Goal: Transaction & Acquisition: Obtain resource

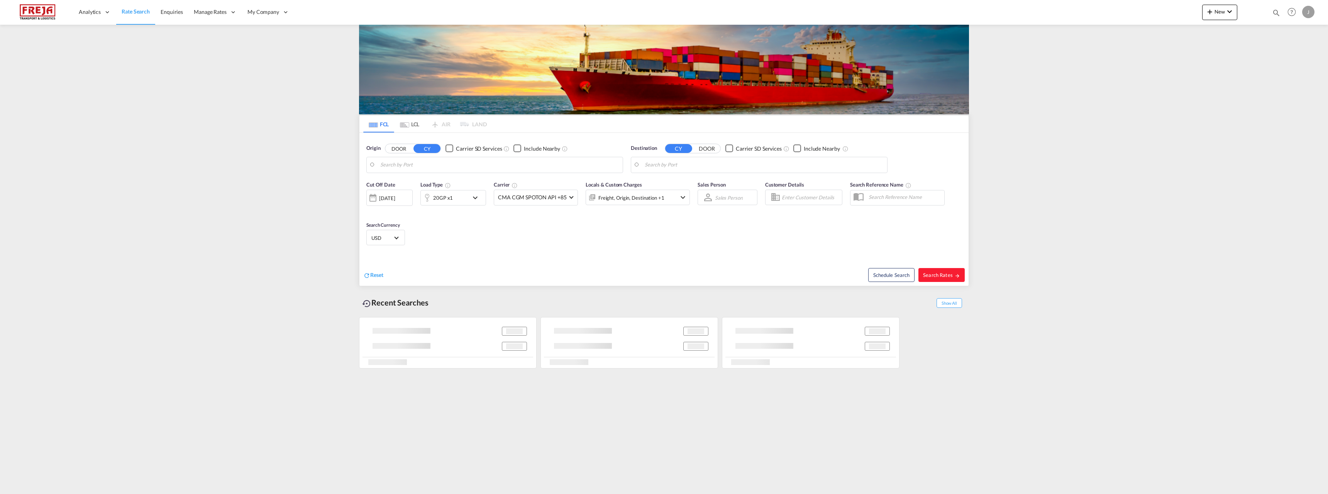
type input "[GEOGRAPHIC_DATA] ([GEOGRAPHIC_DATA]), [GEOGRAPHIC_DATA]"
type input "[GEOGRAPHIC_DATA], [GEOGRAPHIC_DATA]"
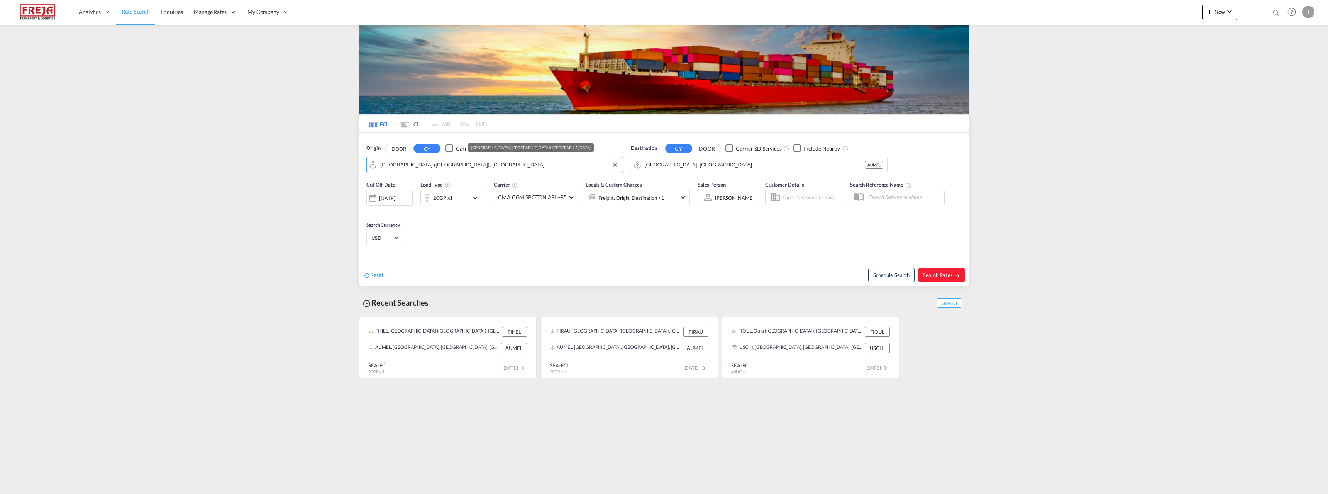
drag, startPoint x: 471, startPoint y: 164, endPoint x: 359, endPoint y: 153, distance: 113.3
click at [360, 153] on div "Origin DOOR CY Carrier SD Services Include Nearby [GEOGRAPHIC_DATA] ([GEOGRAPHI…" at bounding box center [663, 155] width 609 height 44
drag, startPoint x: 458, startPoint y: 164, endPoint x: 363, endPoint y: 162, distance: 94.6
click at [363, 162] on div "Origin DOOR CY Carrier SD Services Include Nearby [GEOGRAPHIC_DATA] ([GEOGRAPHI…" at bounding box center [495, 159] width 264 height 36
click at [390, 188] on div "Kotka Finland FIKTK" at bounding box center [440, 186] width 147 height 23
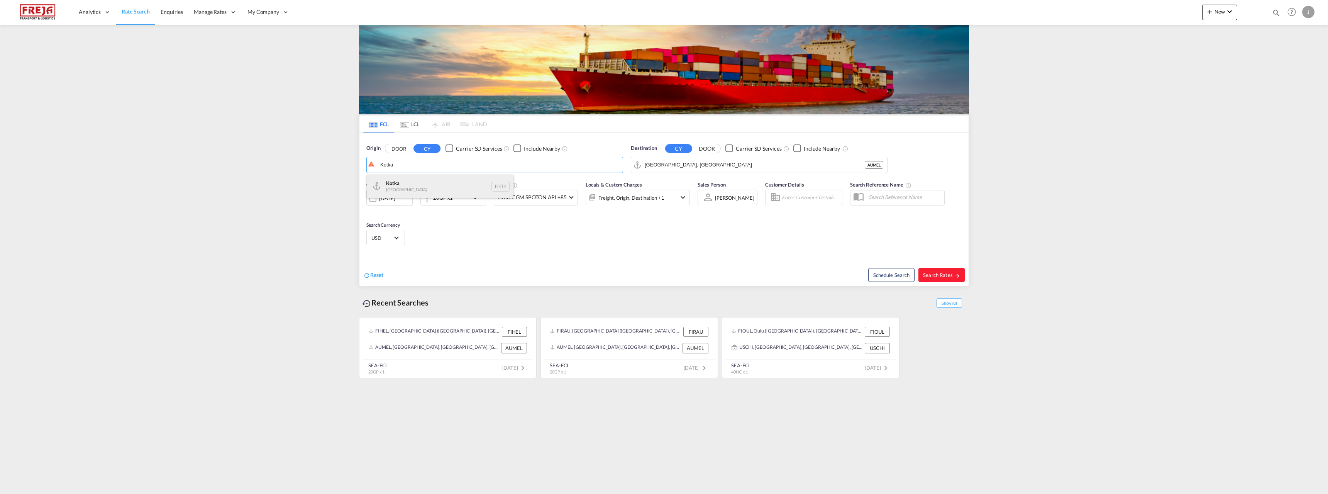
type input "Kotka, FIKTK"
click at [695, 163] on input "[GEOGRAPHIC_DATA], [GEOGRAPHIC_DATA]" at bounding box center [764, 165] width 239 height 12
click at [691, 182] on div "San Antonio [GEOGRAPHIC_DATA] CLSAI" at bounding box center [704, 186] width 147 height 23
type input "San Antonio, CLSAI"
click at [939, 276] on span "Search Rates" at bounding box center [941, 275] width 37 height 6
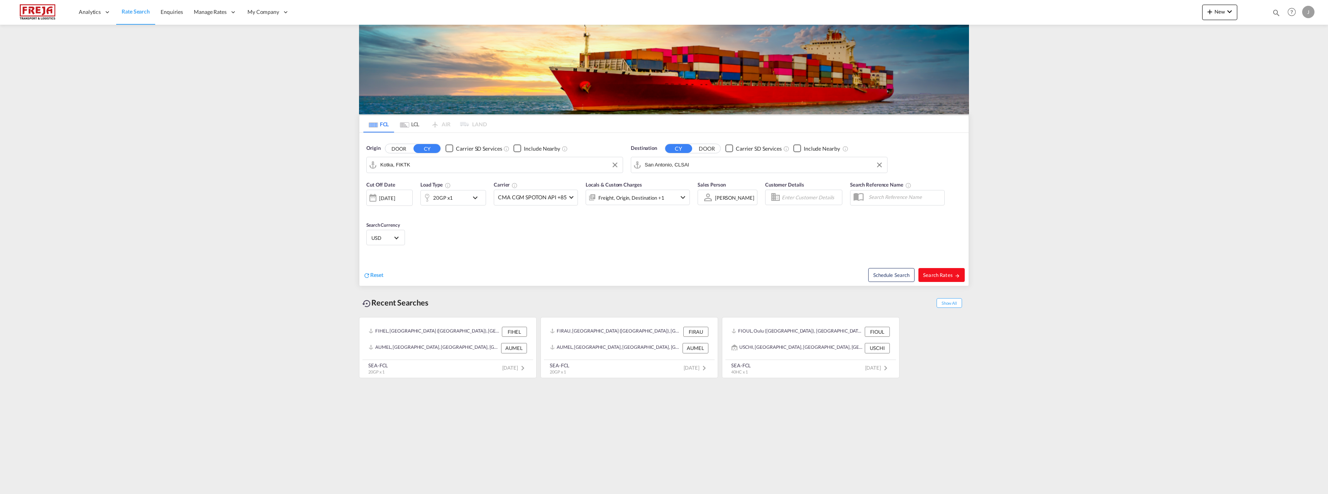
type input "FIKTK to CLSAI / [DATE]"
